Goal: Task Accomplishment & Management: Use online tool/utility

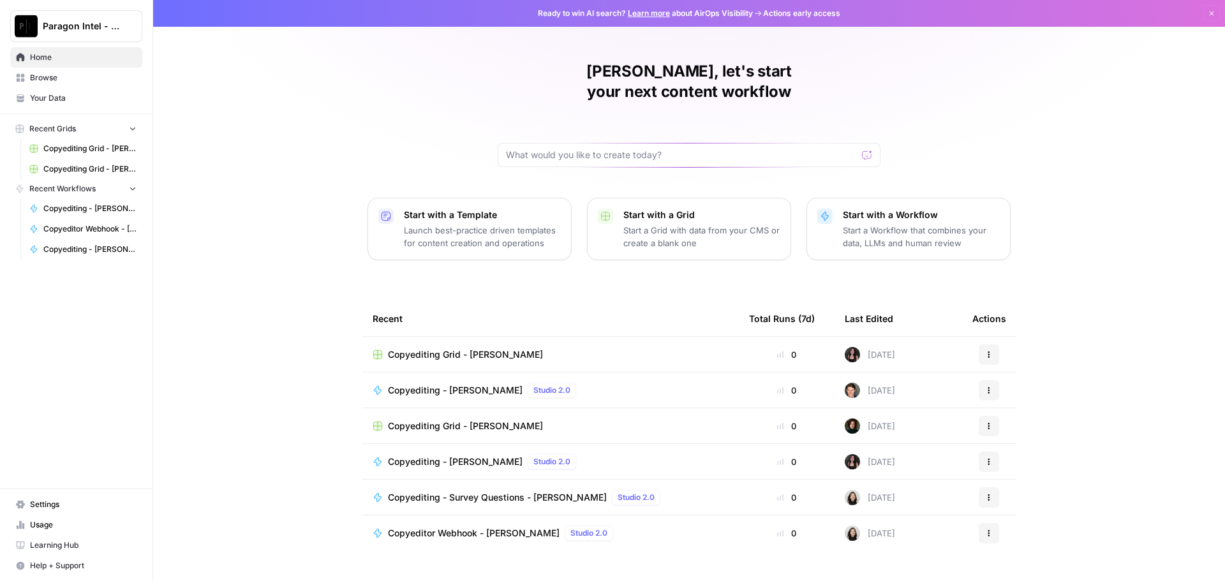
click at [36, 84] on link "Browse" at bounding box center [76, 78] width 132 height 20
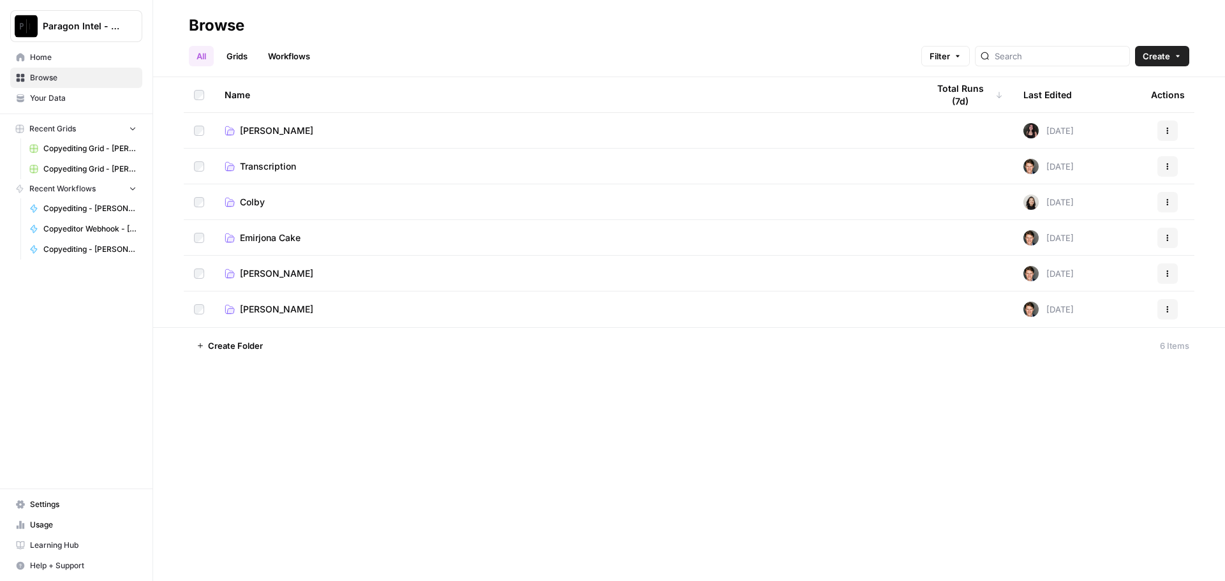
click at [292, 273] on span "[PERSON_NAME]" at bounding box center [276, 273] width 73 height 13
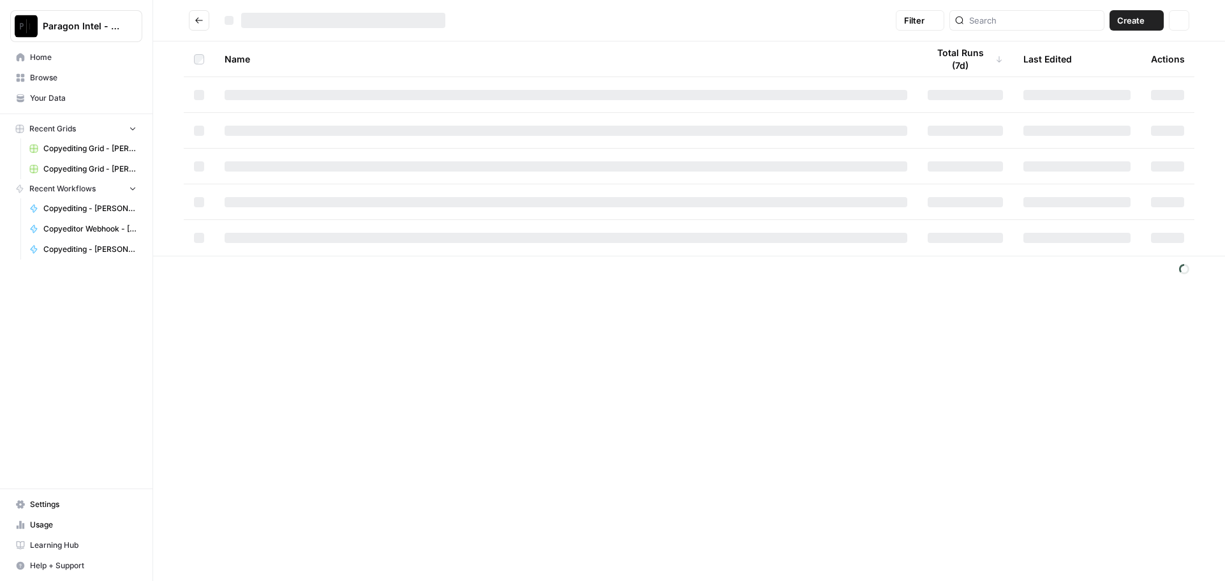
click at [292, 273] on footer at bounding box center [689, 269] width 1072 height 26
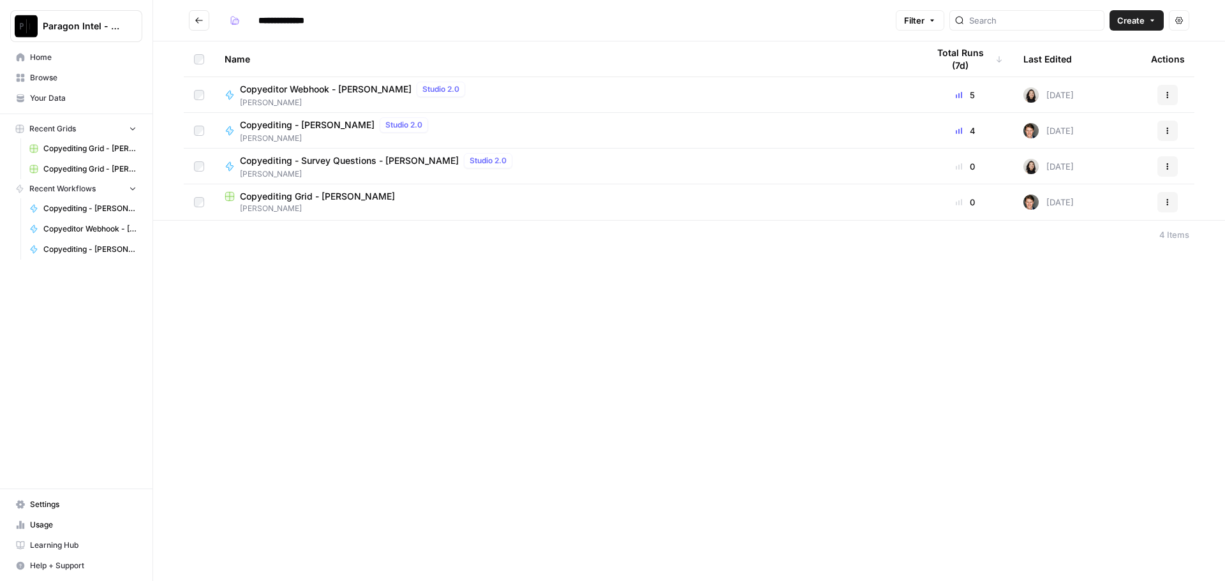
click at [317, 133] on span "[PERSON_NAME]" at bounding box center [336, 138] width 193 height 11
click at [317, 133] on div "**********" at bounding box center [689, 290] width 1072 height 581
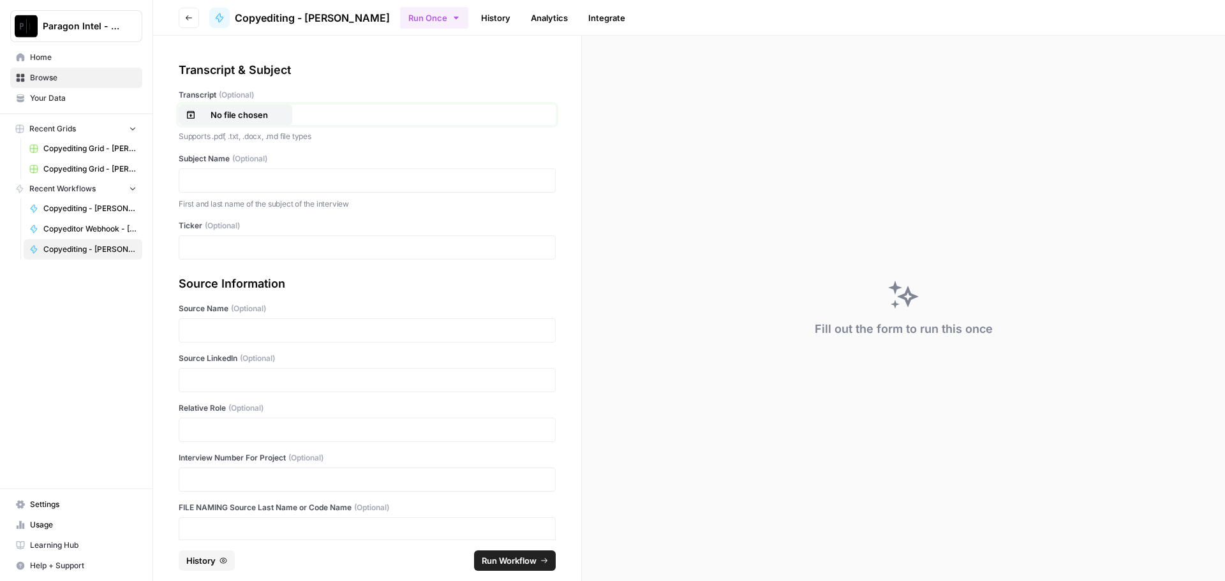
click at [246, 119] on p "No file chosen" at bounding box center [239, 114] width 82 height 13
click at [220, 179] on p at bounding box center [367, 180] width 361 height 13
drag, startPoint x: 214, startPoint y: 385, endPoint x: 211, endPoint y: 393, distance: 8.1
click at [213, 385] on p at bounding box center [367, 380] width 361 height 13
click at [205, 430] on p at bounding box center [367, 430] width 361 height 13
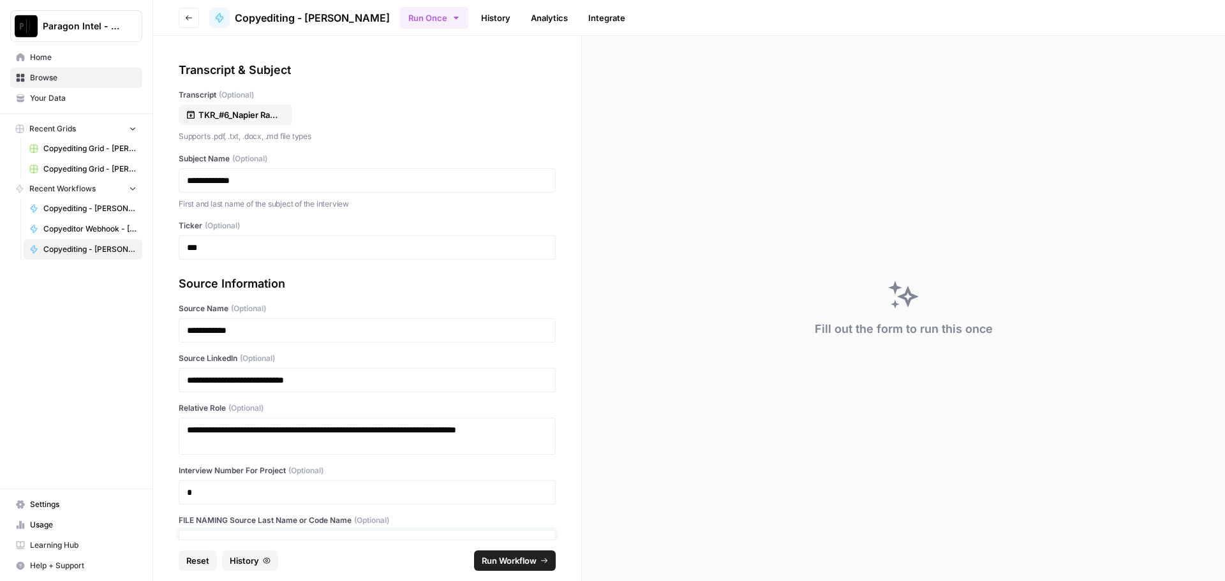
scroll to position [8, 0]
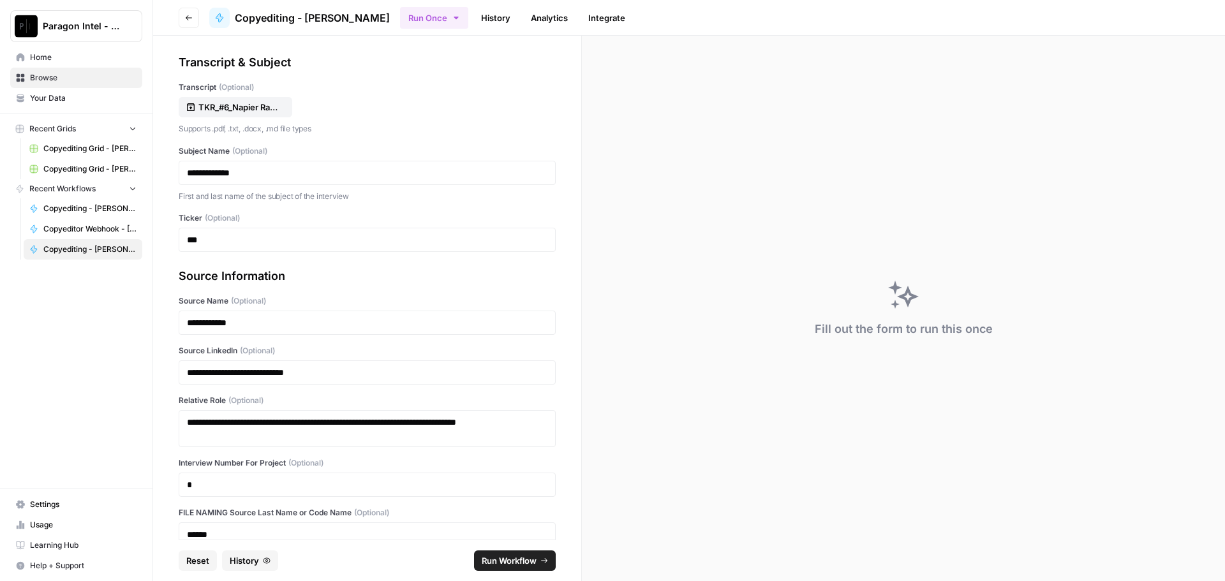
click at [500, 564] on span "Run Workflow" at bounding box center [509, 561] width 55 height 13
